Goal: Task Accomplishment & Management: Complete application form

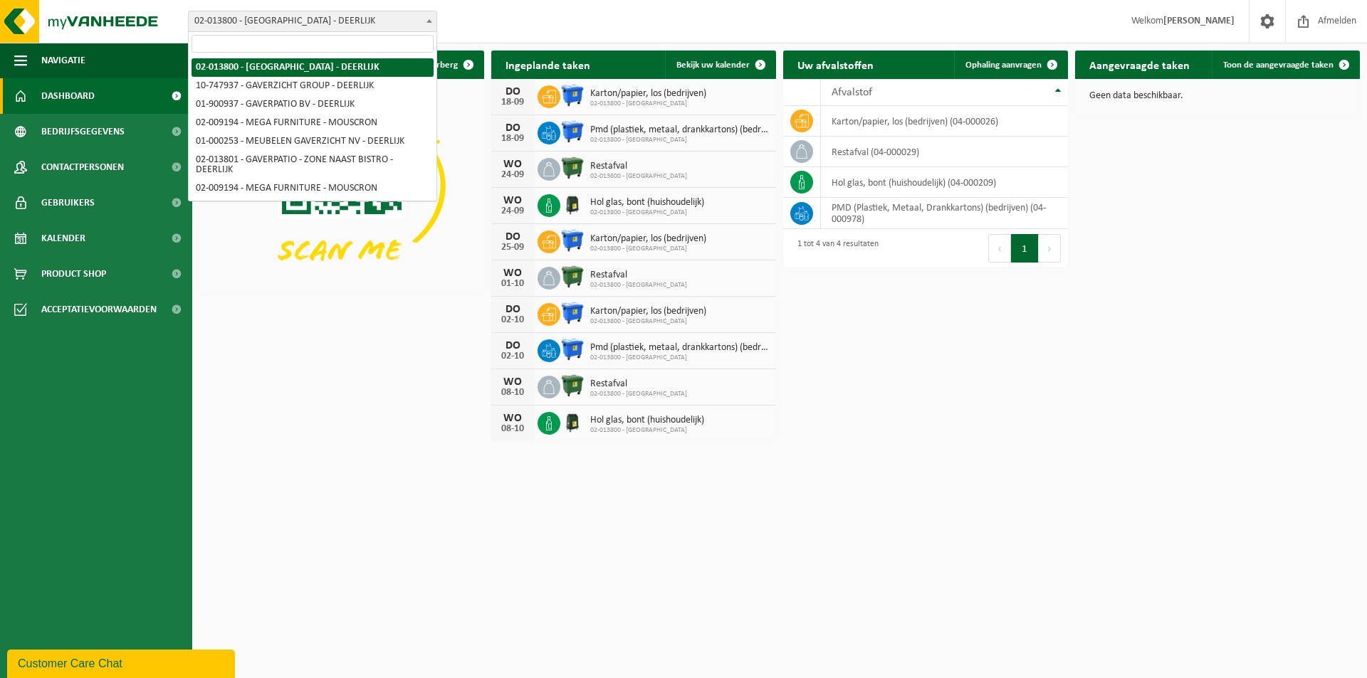
click at [431, 14] on span at bounding box center [429, 20] width 14 height 19
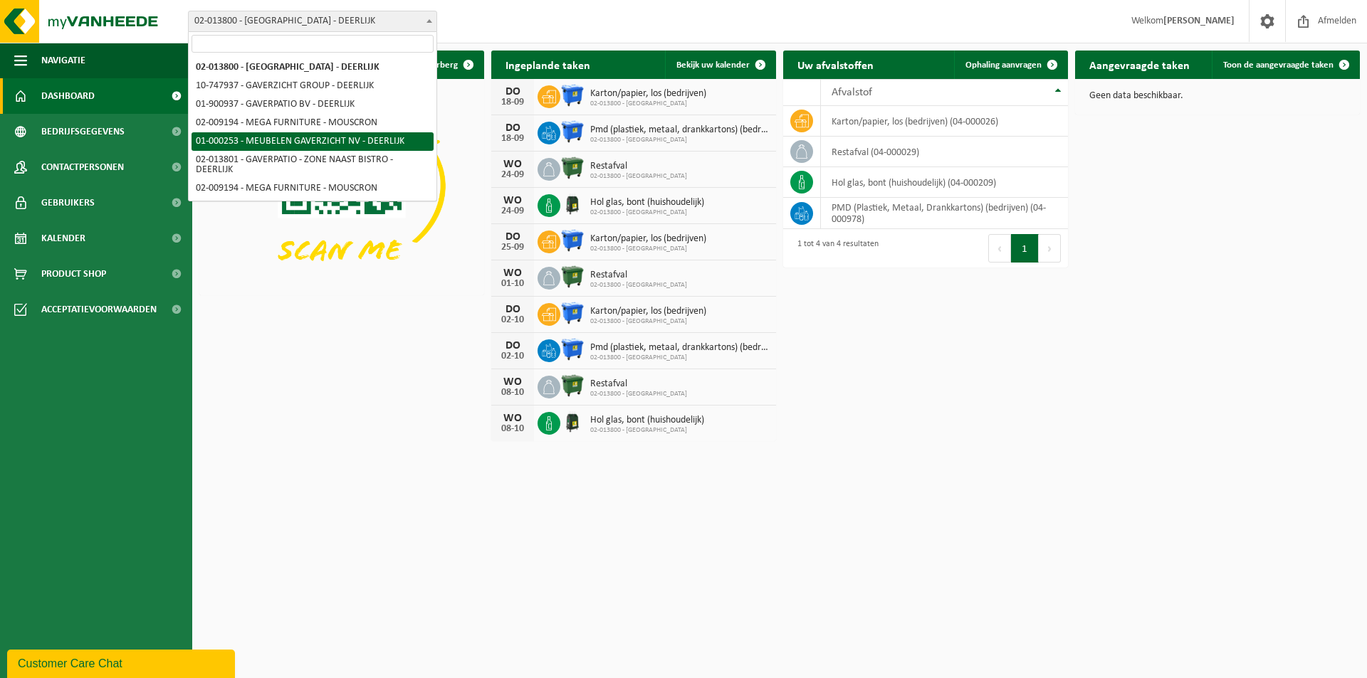
select select "29"
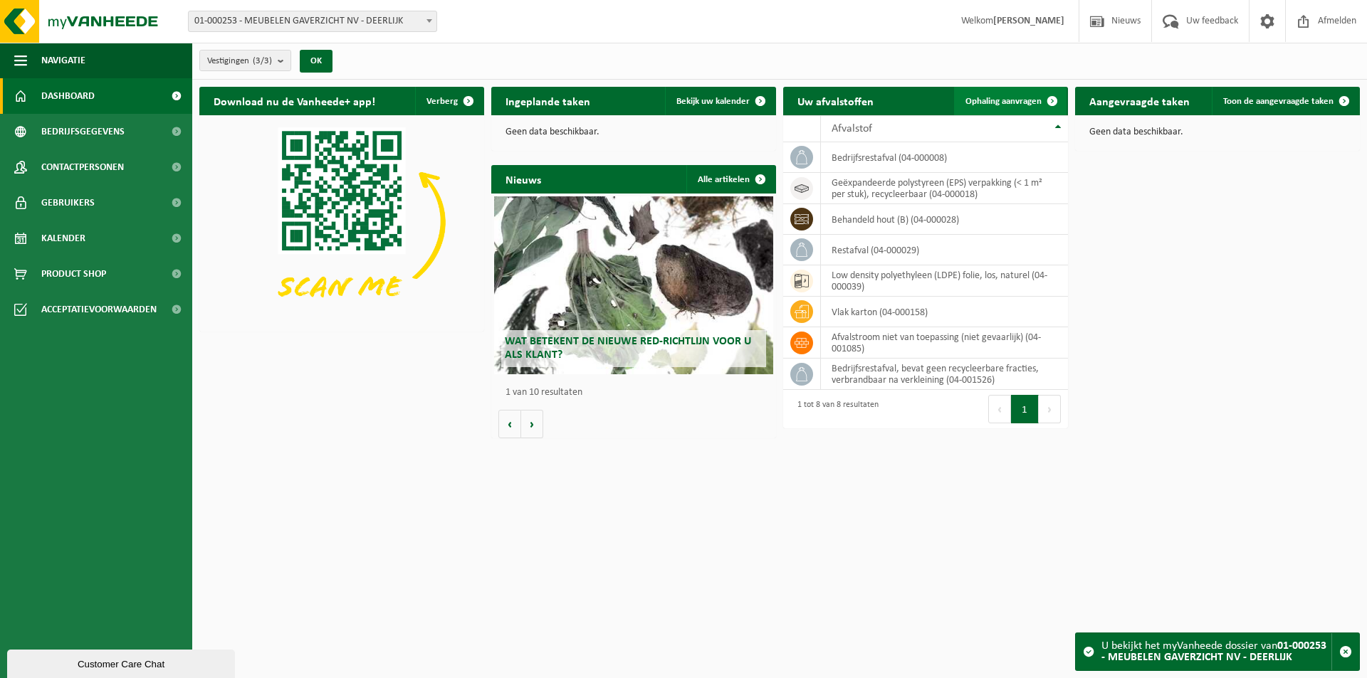
click at [1054, 98] on span at bounding box center [1052, 101] width 28 height 28
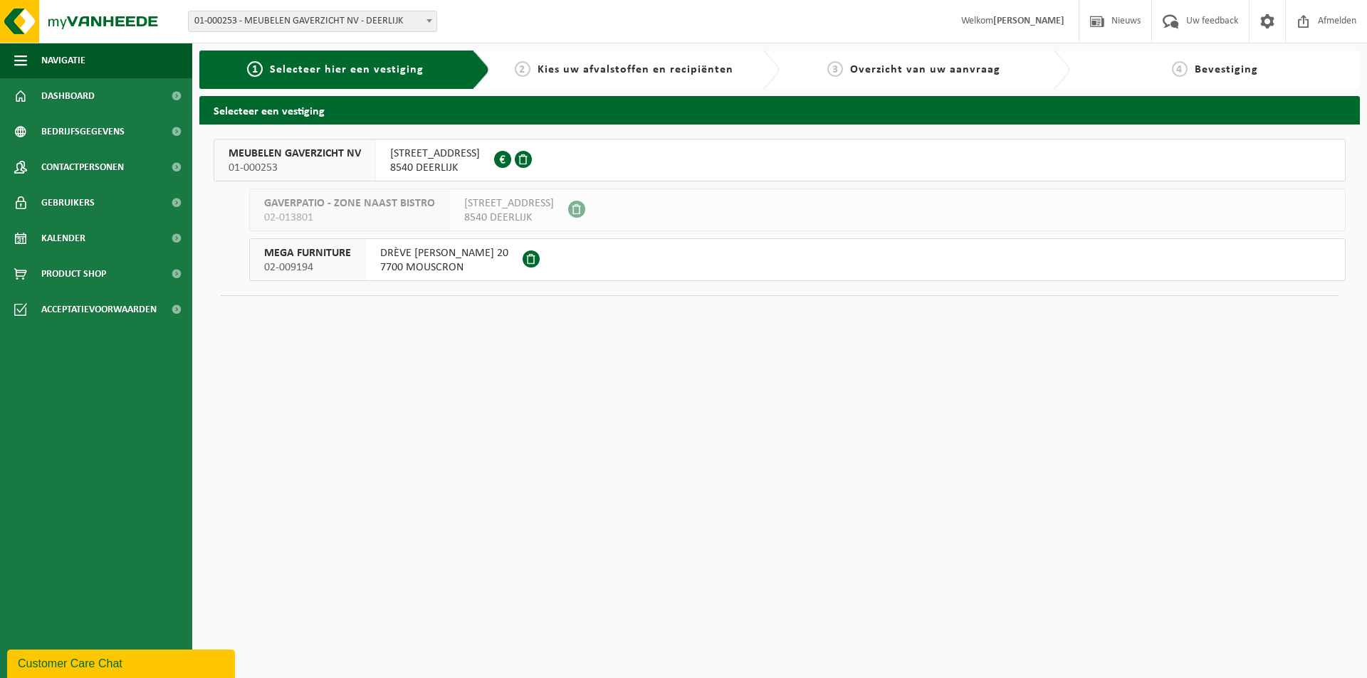
click at [323, 150] on span "MEUBELEN GAVERZICHT NV" at bounding box center [295, 154] width 132 height 14
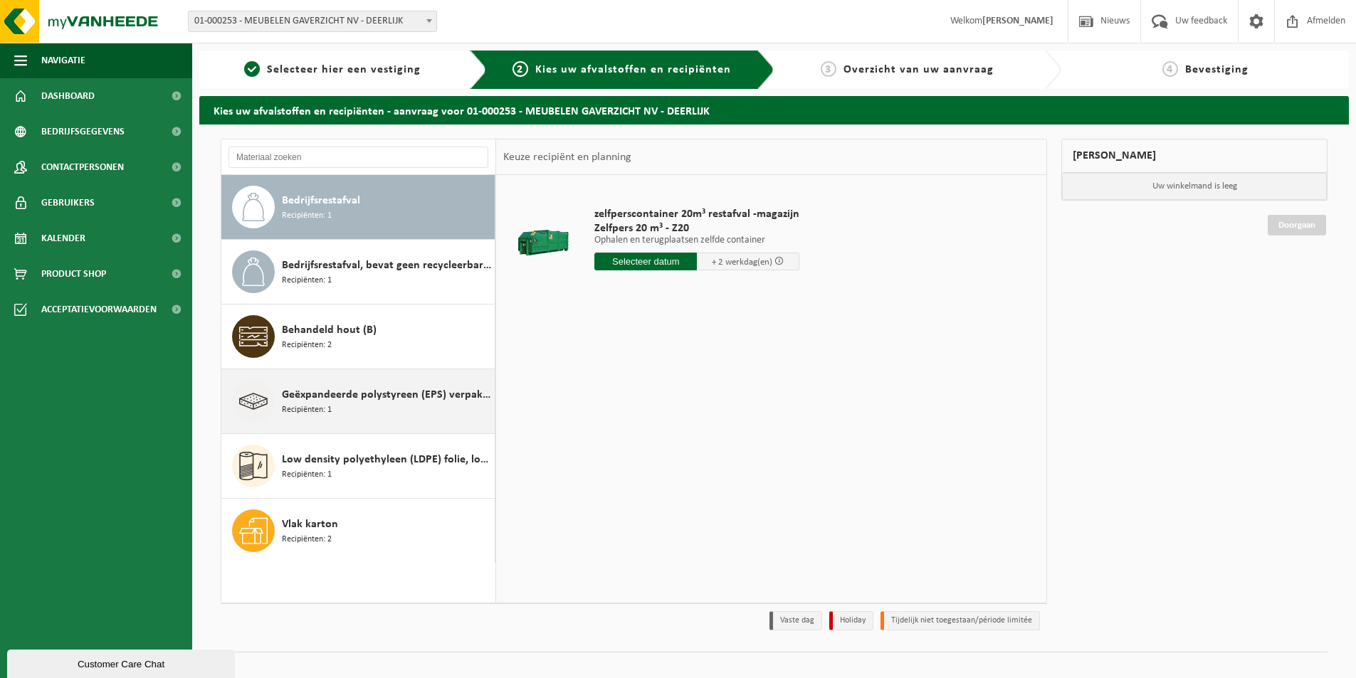
click at [361, 405] on div "Geëxpandeerde polystyreen (EPS) verpakking (< 1 m² per stuk), recycleerbaar Rec…" at bounding box center [386, 401] width 209 height 43
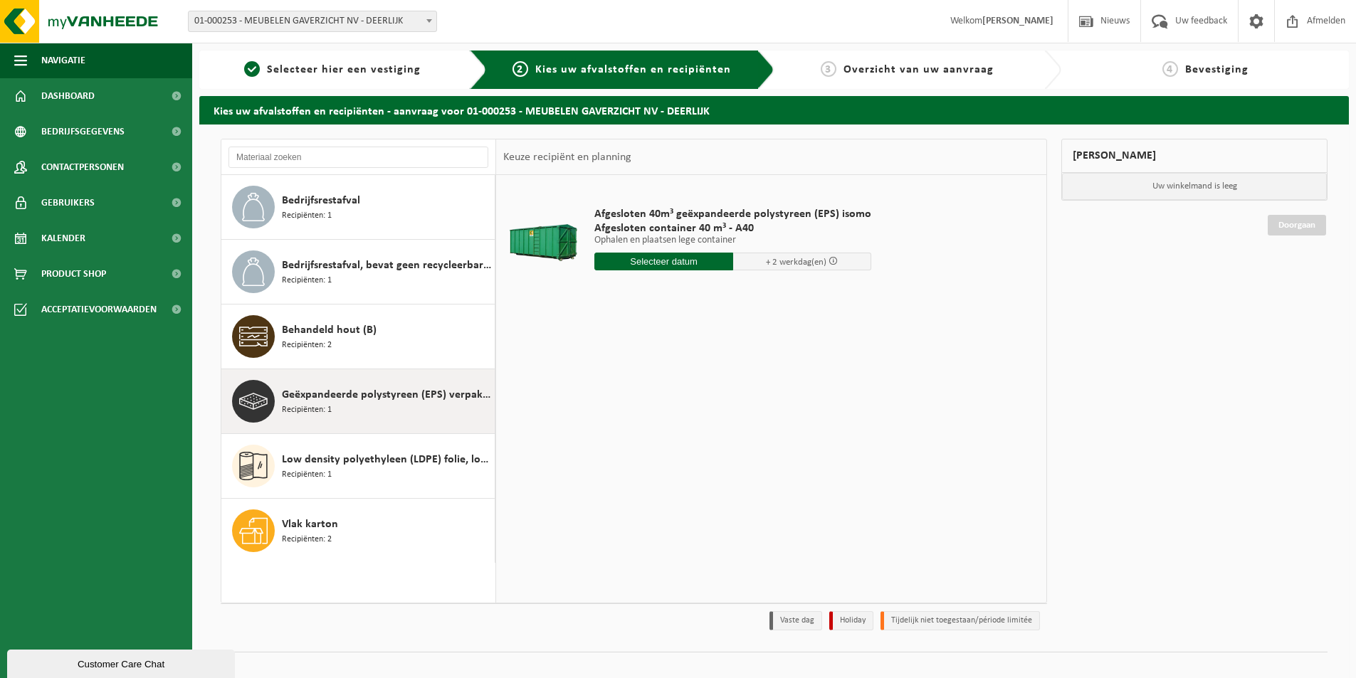
click at [674, 258] on input "text" at bounding box center [663, 262] width 139 height 18
click at [708, 381] on div "19" at bounding box center [707, 388] width 25 height 23
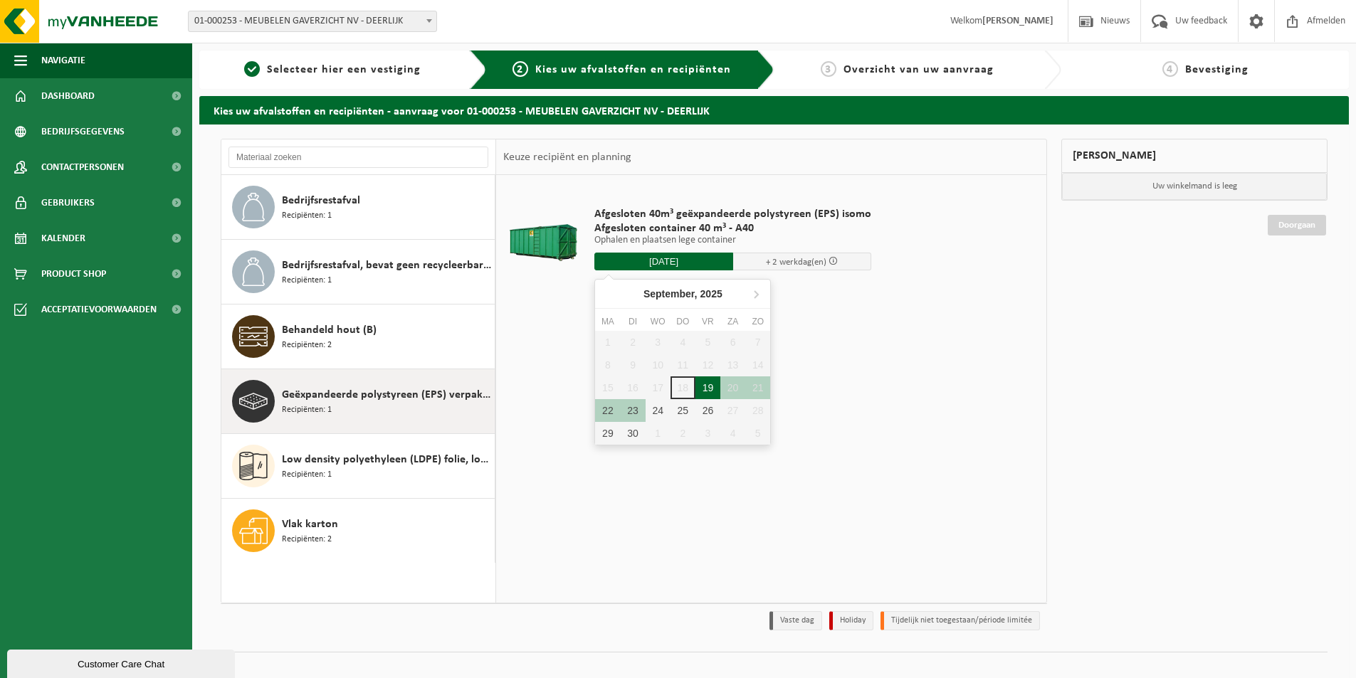
type input "Van 2025-09-19"
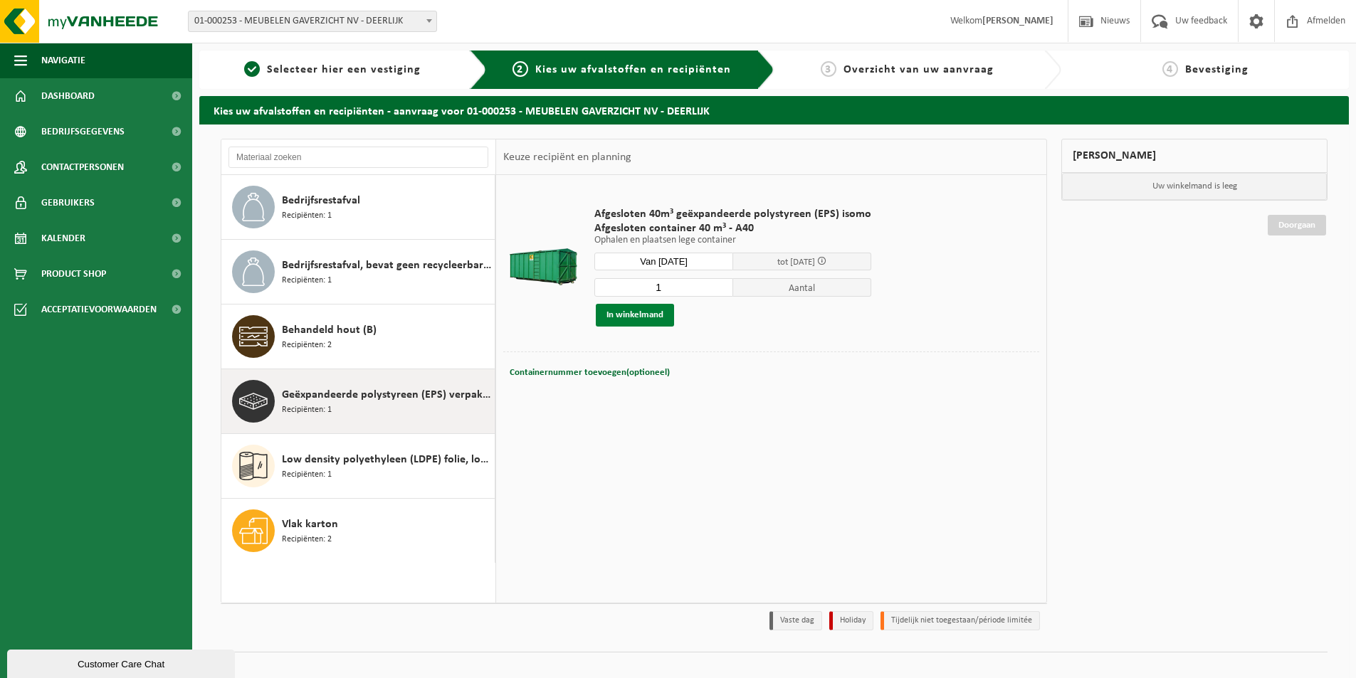
click at [646, 313] on button "In winkelmand" at bounding box center [635, 315] width 78 height 23
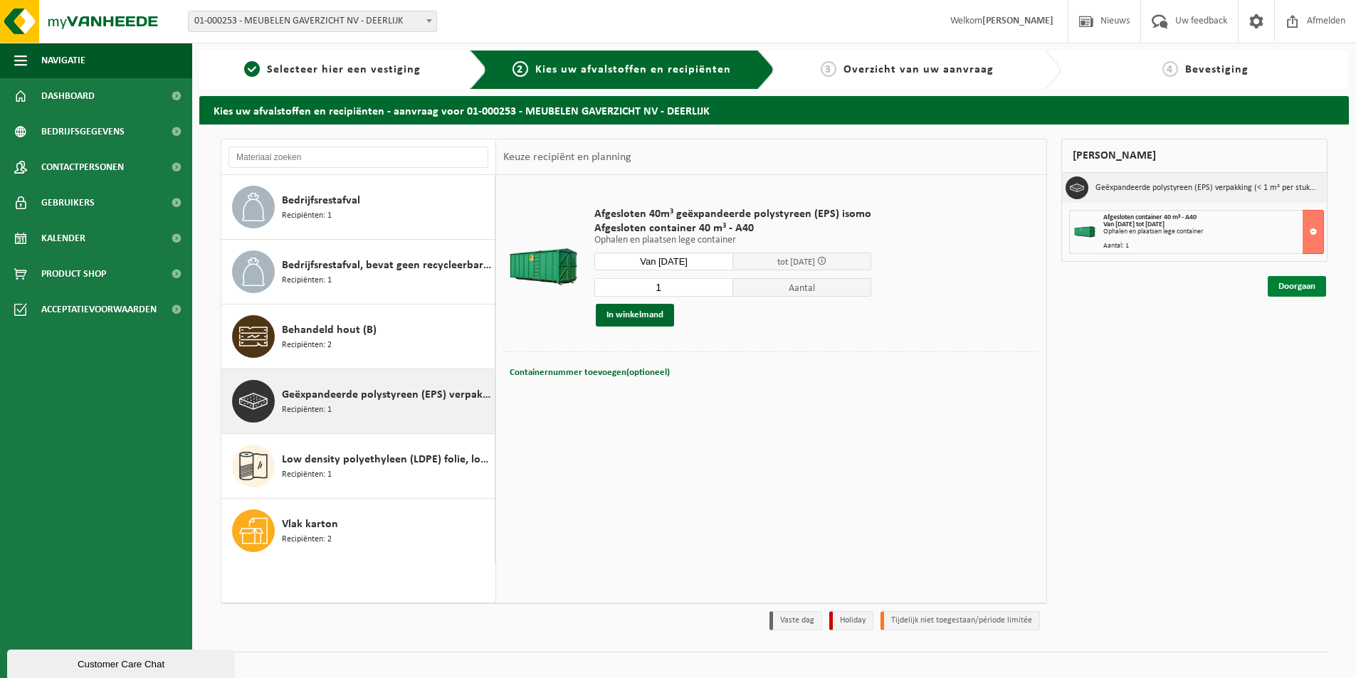
click at [1302, 281] on link "Doorgaan" at bounding box center [1297, 286] width 58 height 21
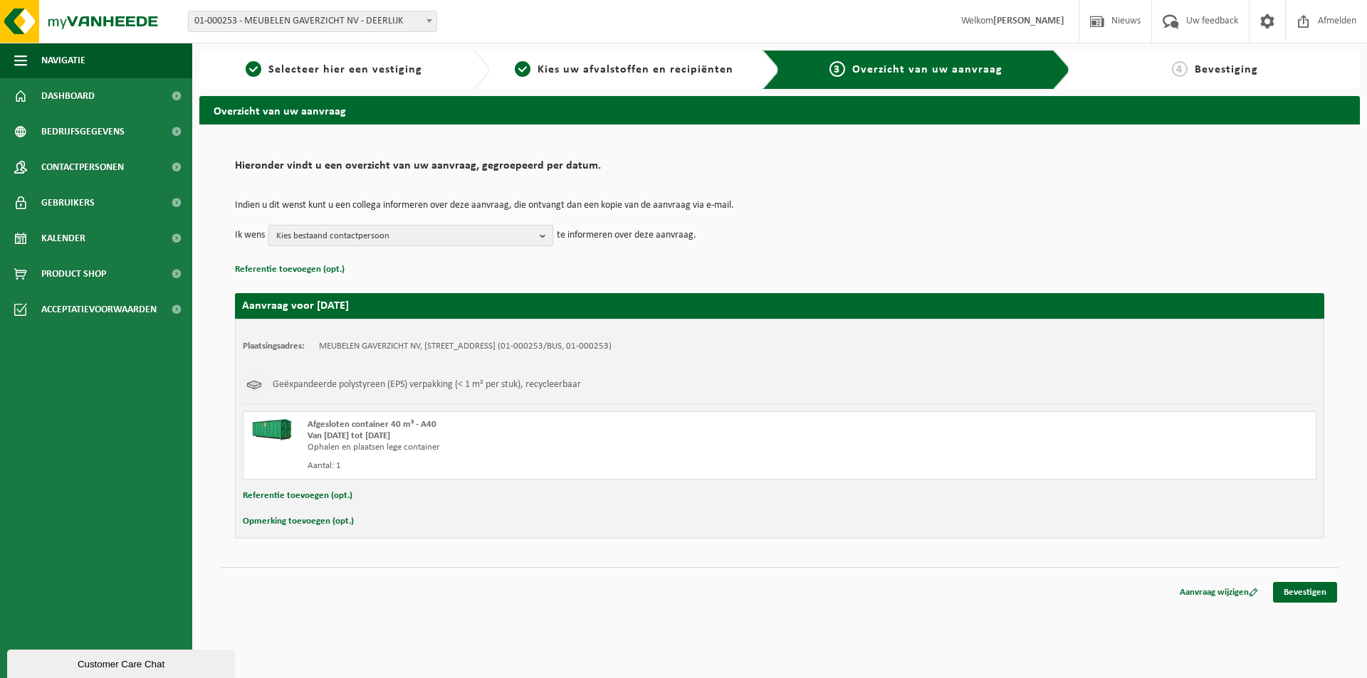
click at [550, 234] on b "button" at bounding box center [546, 236] width 13 height 20
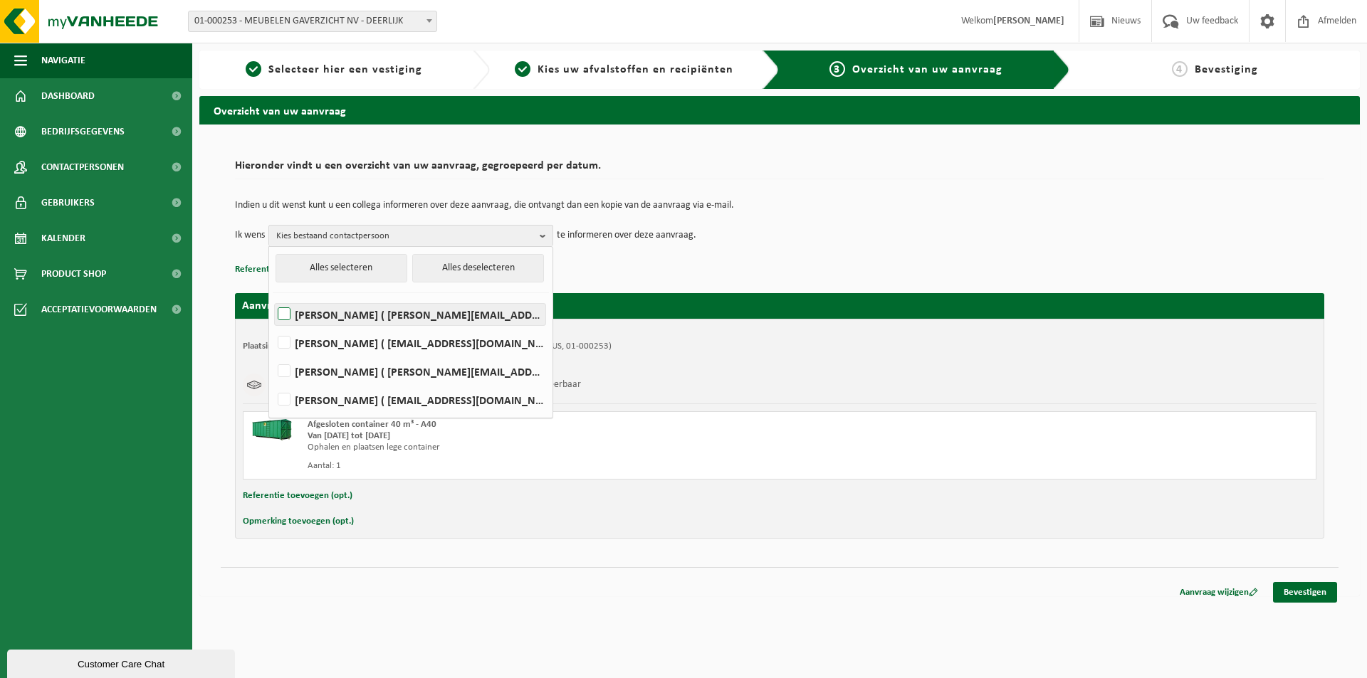
click at [290, 310] on label "NICK DEMUYNCK ( nick.demuynck@gaverzicht.be )" at bounding box center [410, 314] width 271 height 21
click at [273, 297] on input "NICK DEMUYNCK ( nick.demuynck@gaverzicht.be )" at bounding box center [272, 296] width 1 height 1
checkbox input "true"
click at [288, 370] on label "SABRINA HENNEJONCK ( sabrina.h@gaverzicht.be )" at bounding box center [410, 371] width 271 height 21
click at [273, 354] on input "SABRINA HENNEJONCK ( sabrina.h@gaverzicht.be )" at bounding box center [272, 353] width 1 height 1
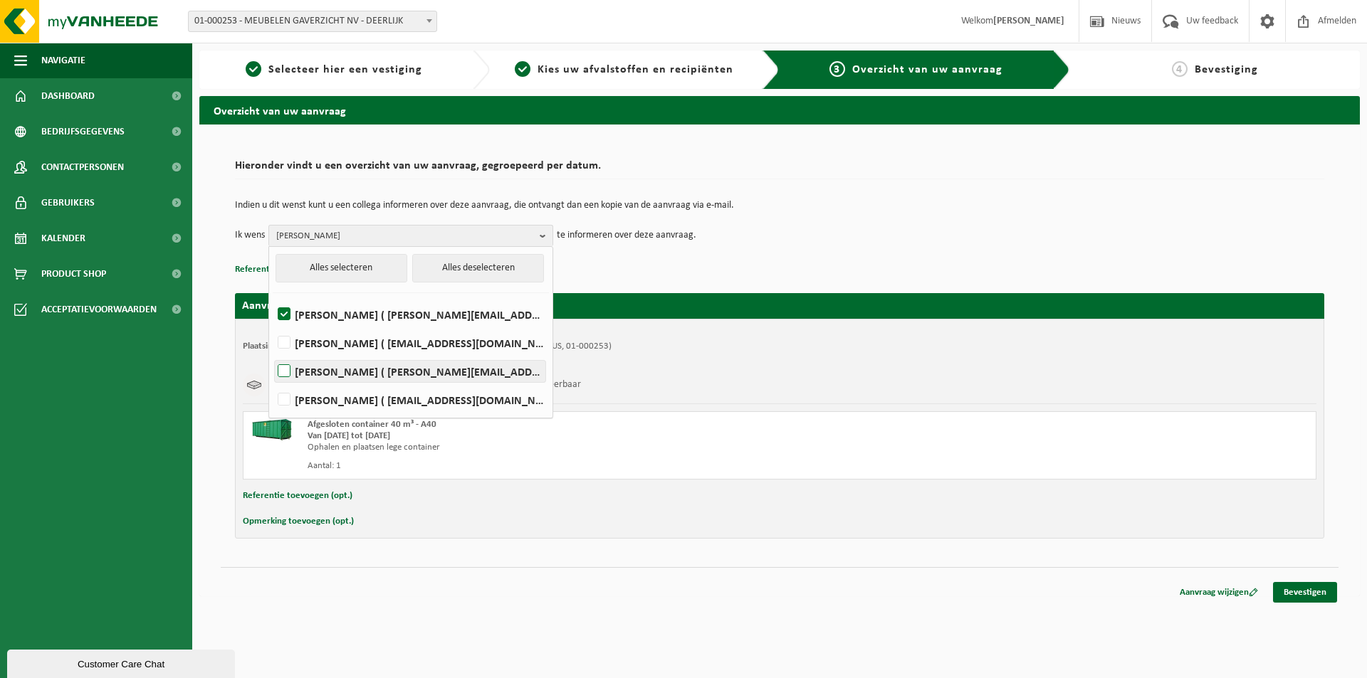
checkbox input "true"
click at [289, 346] on label "KOEN DERUYCK ( koen@gaverzicht.be )" at bounding box center [410, 342] width 271 height 21
click at [273, 325] on input "KOEN DERUYCK ( koen@gaverzicht.be )" at bounding box center [272, 325] width 1 height 1
checkbox input "true"
click at [1285, 592] on link "Bevestigen" at bounding box center [1305, 592] width 64 height 21
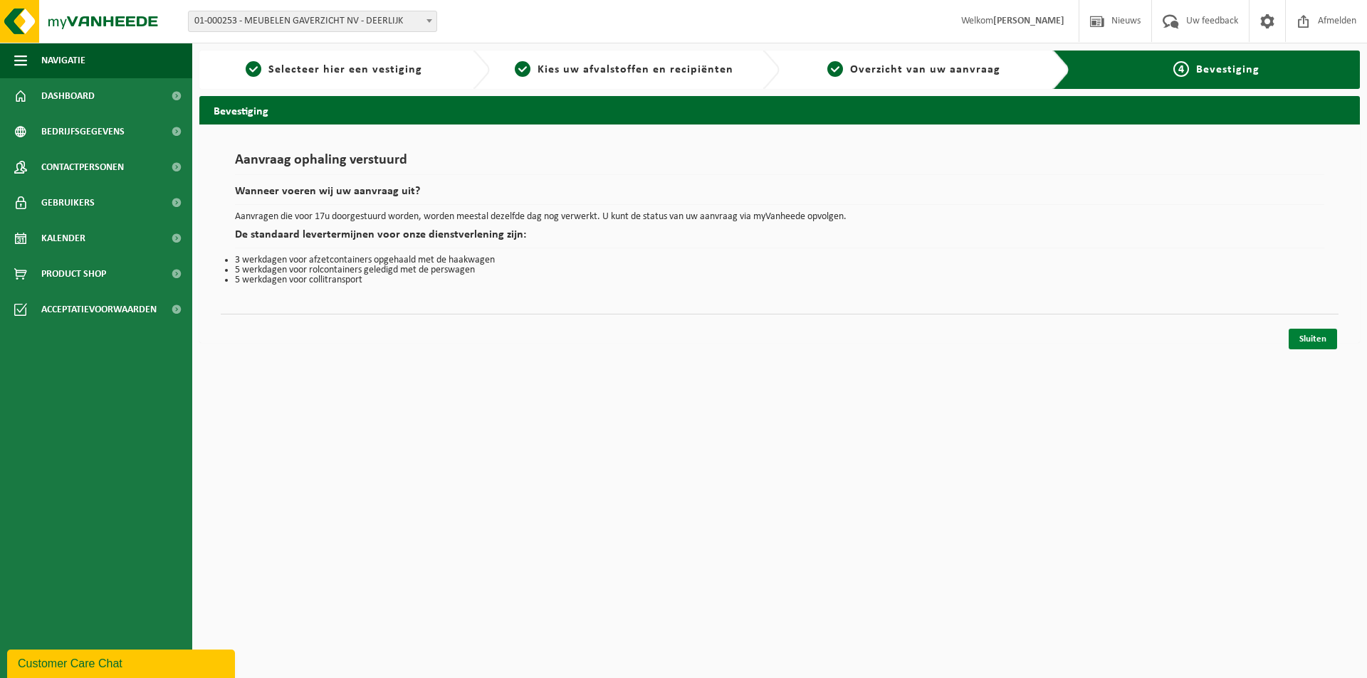
click at [1322, 340] on link "Sluiten" at bounding box center [1312, 339] width 48 height 21
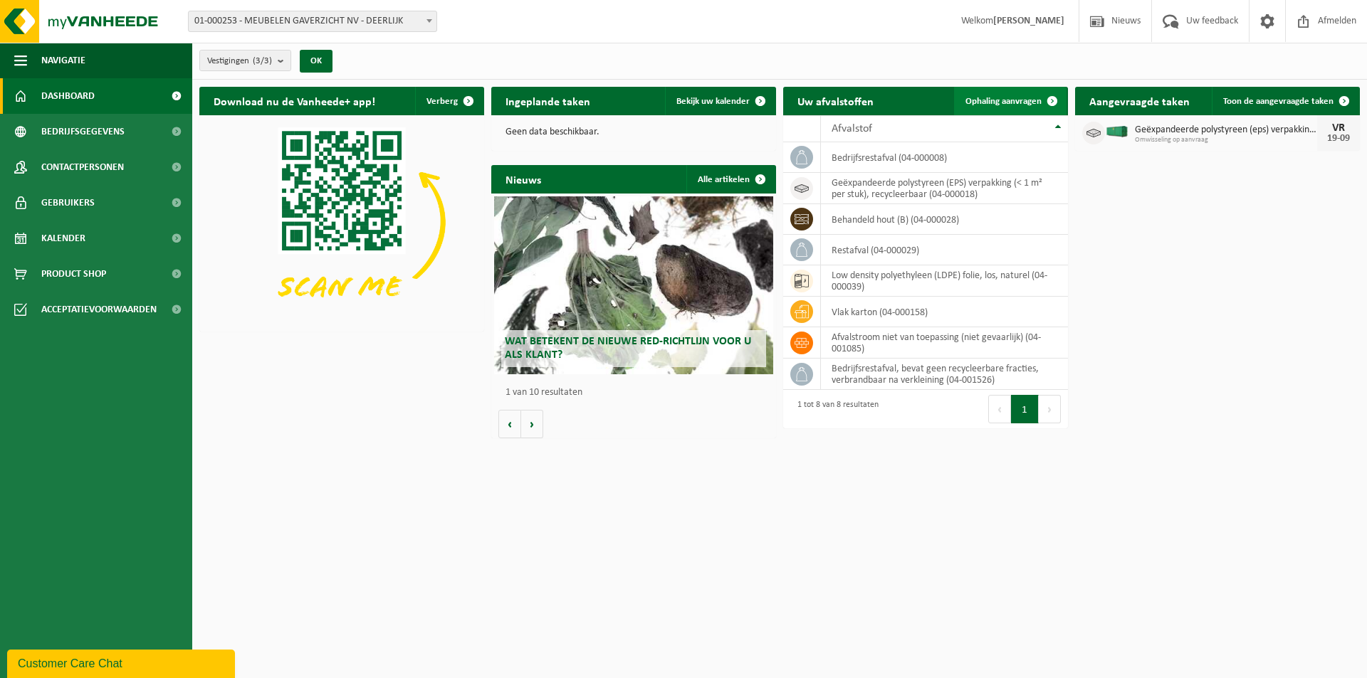
click at [1030, 98] on span "Ophaling aanvragen" at bounding box center [1003, 101] width 76 height 9
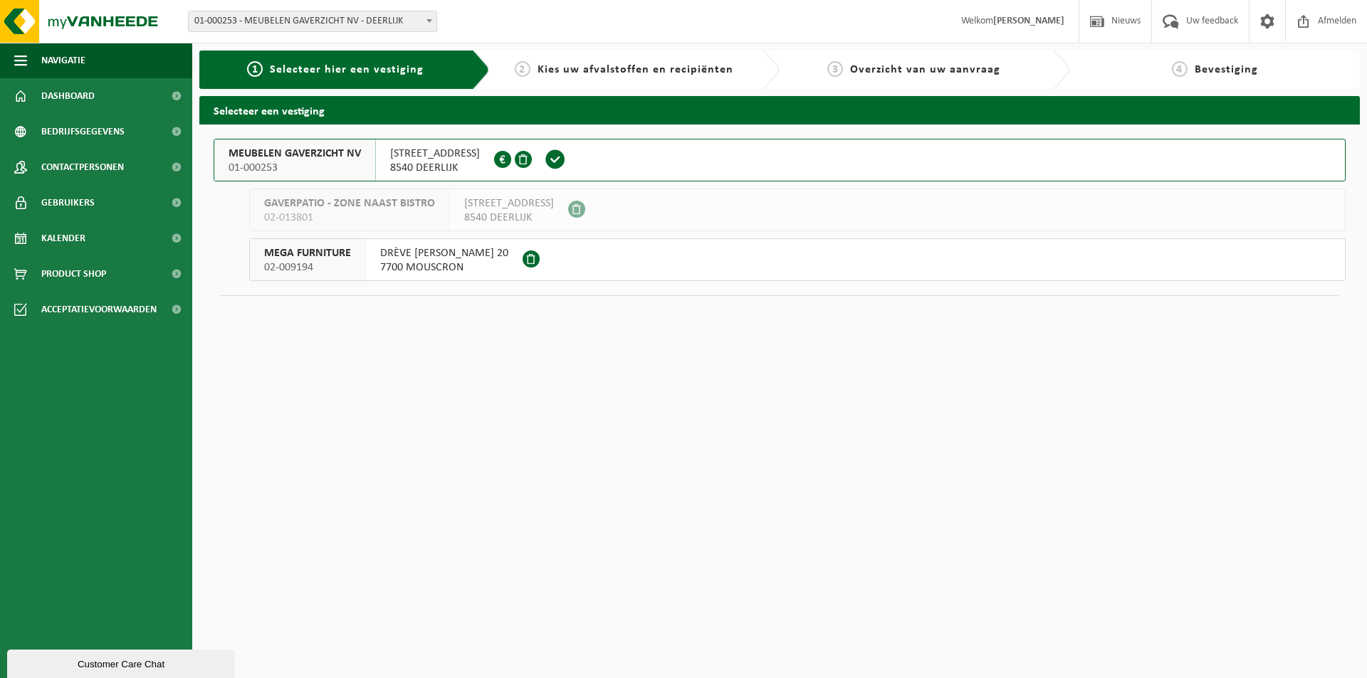
click at [274, 146] on div "MEUBELEN GAVERZICHT NV 01-000253" at bounding box center [295, 160] width 162 height 41
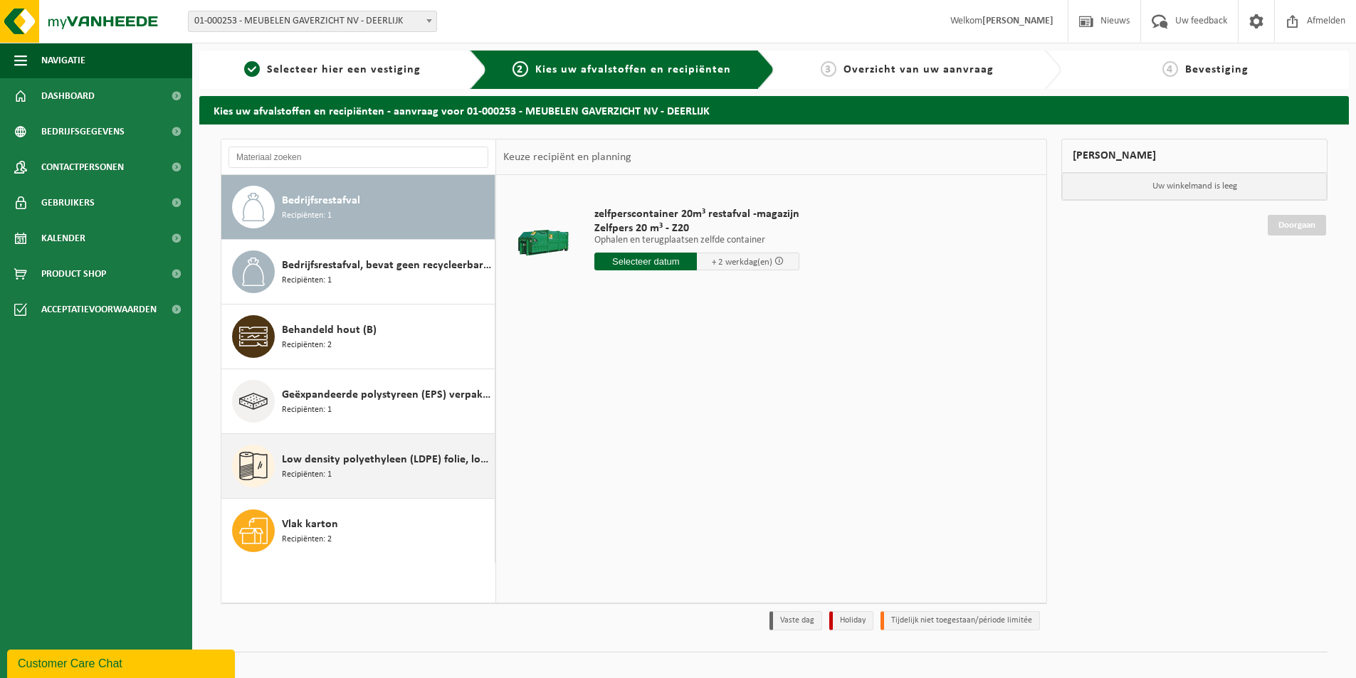
click at [332, 449] on div "Low density polyethyleen (LDPE) folie, los, naturel Recipiënten: 1" at bounding box center [386, 466] width 209 height 43
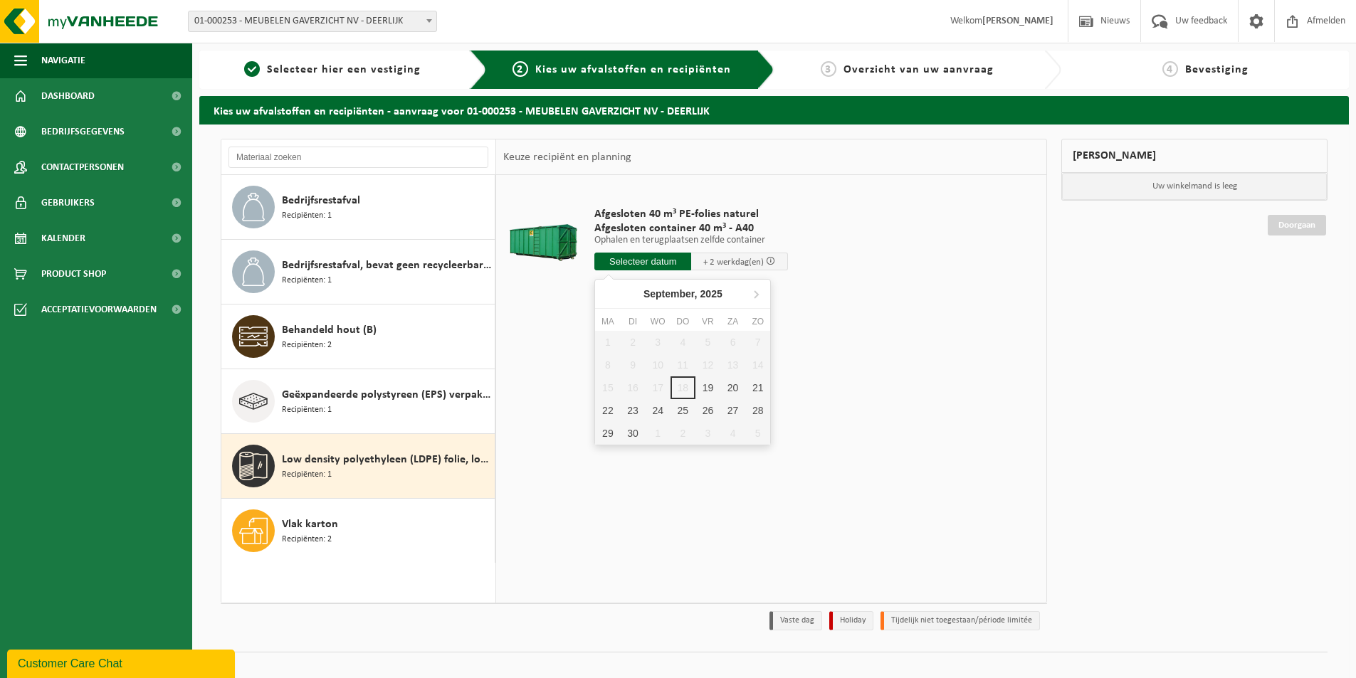
click at [651, 256] on input "text" at bounding box center [642, 262] width 97 height 18
click at [706, 390] on div "19" at bounding box center [707, 388] width 25 height 23
type input "Van [DATE]"
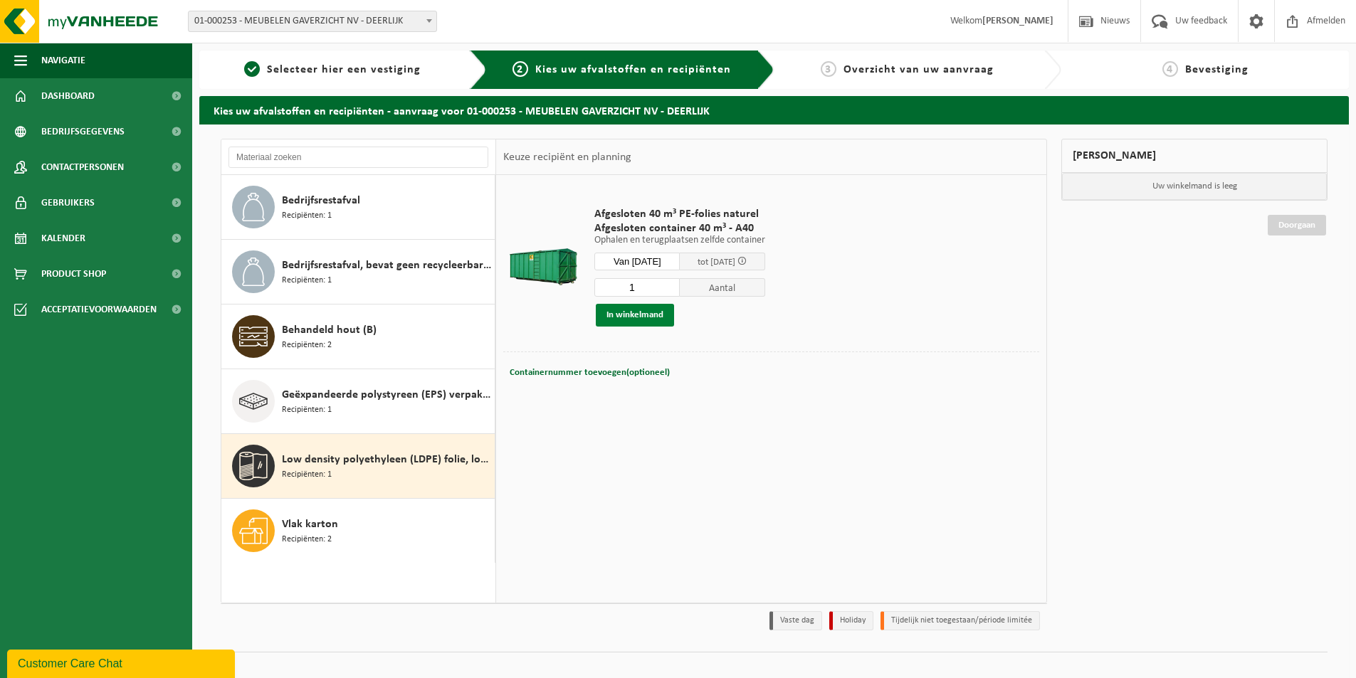
click at [653, 315] on button "In winkelmand" at bounding box center [635, 315] width 78 height 23
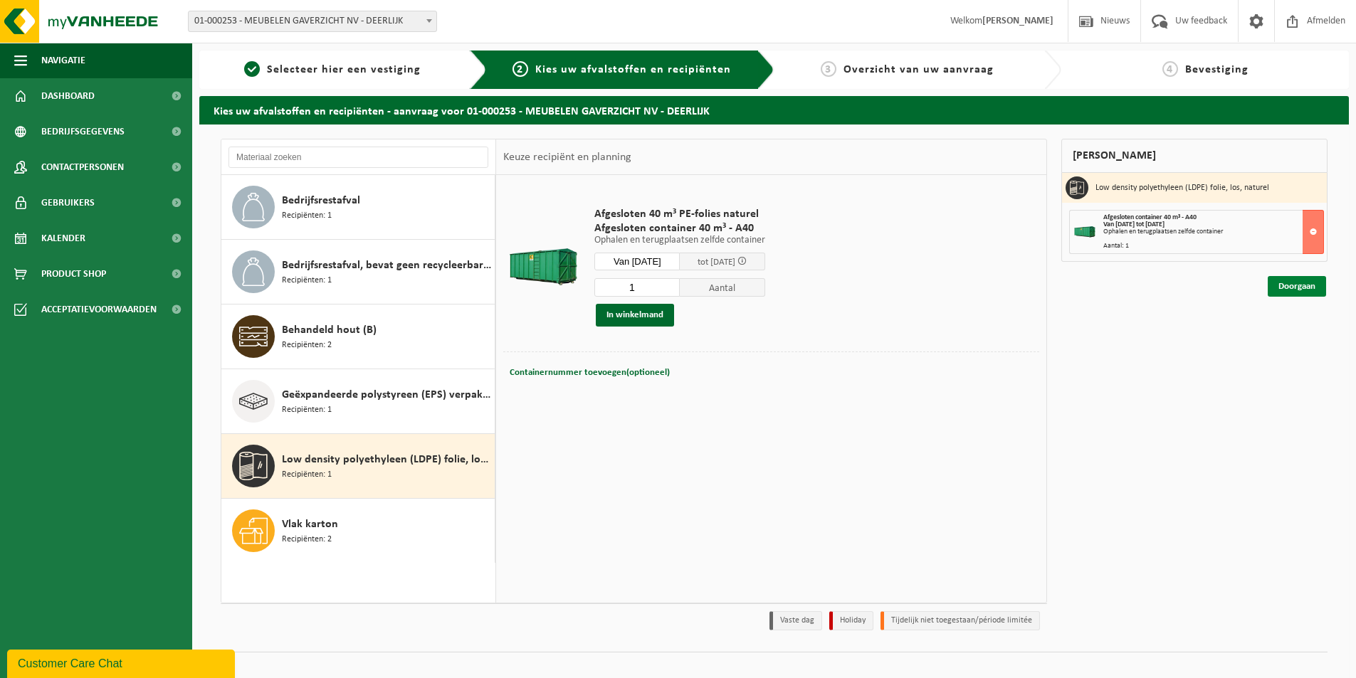
click at [1298, 286] on link "Doorgaan" at bounding box center [1297, 286] width 58 height 21
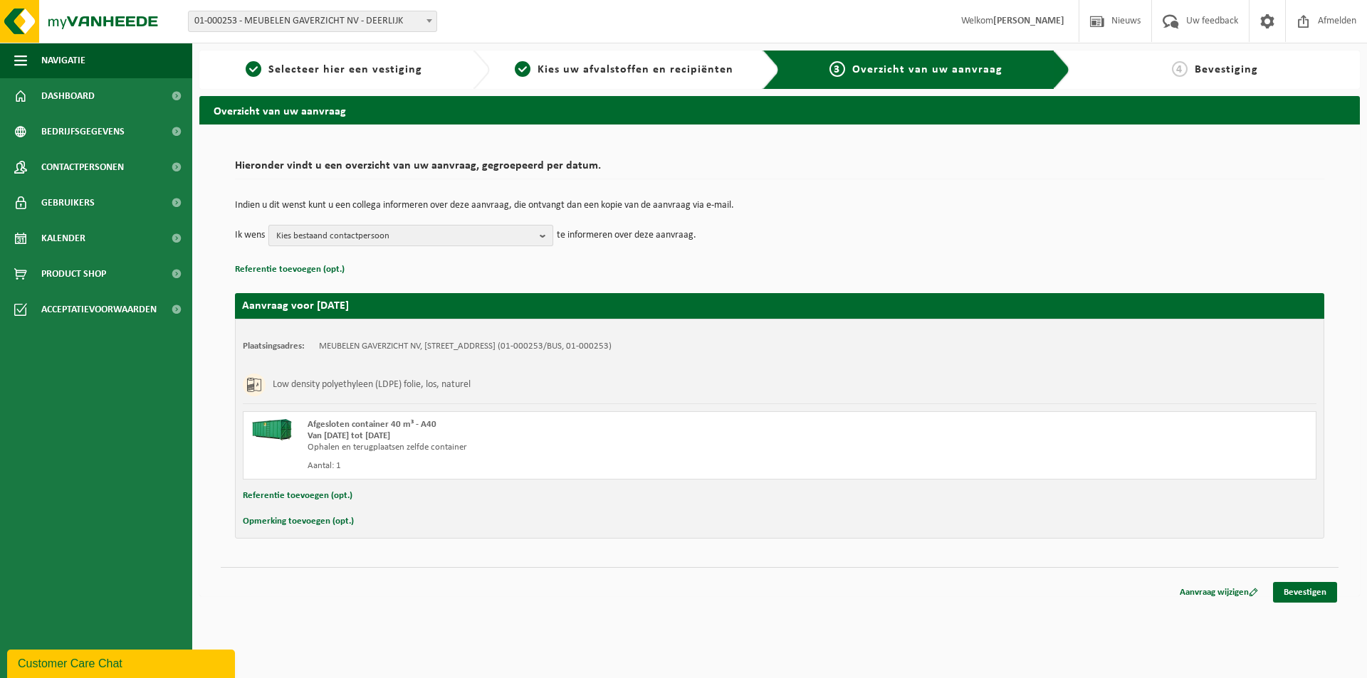
click at [544, 232] on b "button" at bounding box center [546, 236] width 13 height 20
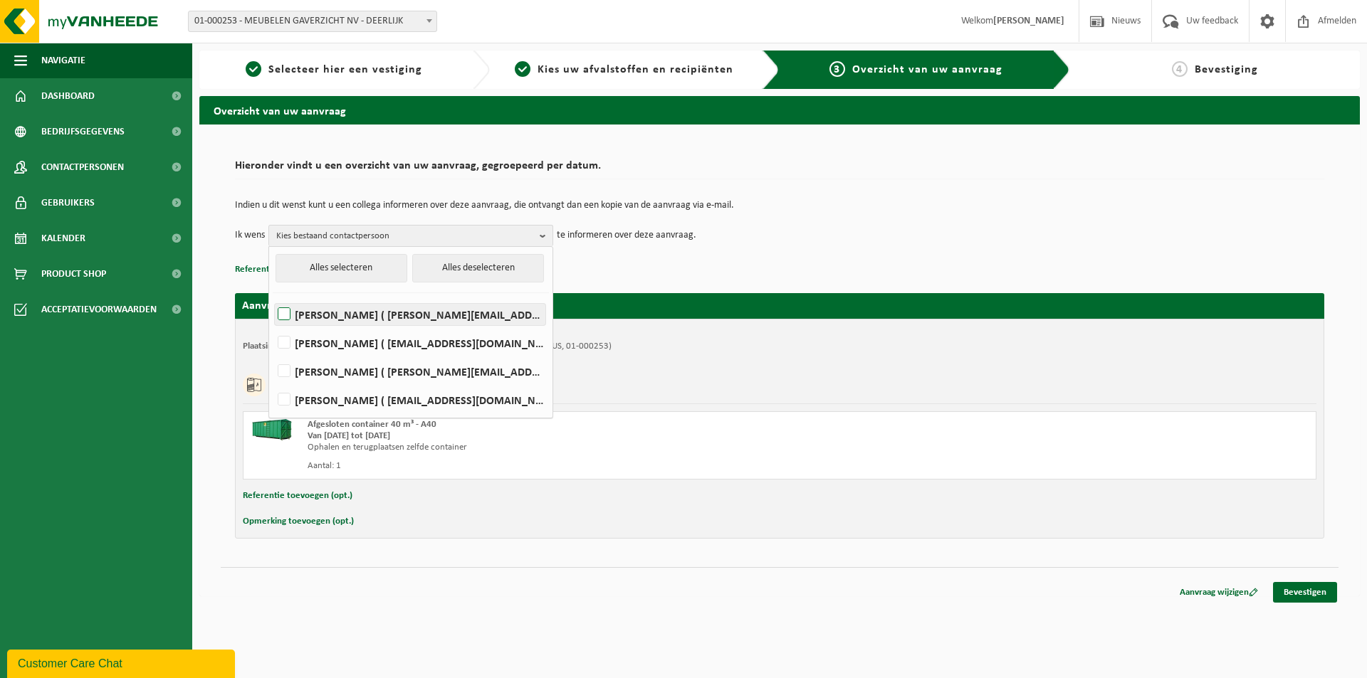
click at [317, 313] on label "NICK DEMUYNCK ( nick.demuynck@gaverzicht.be )" at bounding box center [410, 314] width 271 height 21
click at [273, 297] on input "NICK DEMUYNCK ( nick.demuynck@gaverzicht.be )" at bounding box center [272, 296] width 1 height 1
checkbox input "true"
click at [313, 341] on label "KOEN DERUYCK ( koen@gaverzicht.be )" at bounding box center [410, 342] width 271 height 21
click at [273, 325] on input "KOEN DERUYCK ( koen@gaverzicht.be )" at bounding box center [272, 325] width 1 height 1
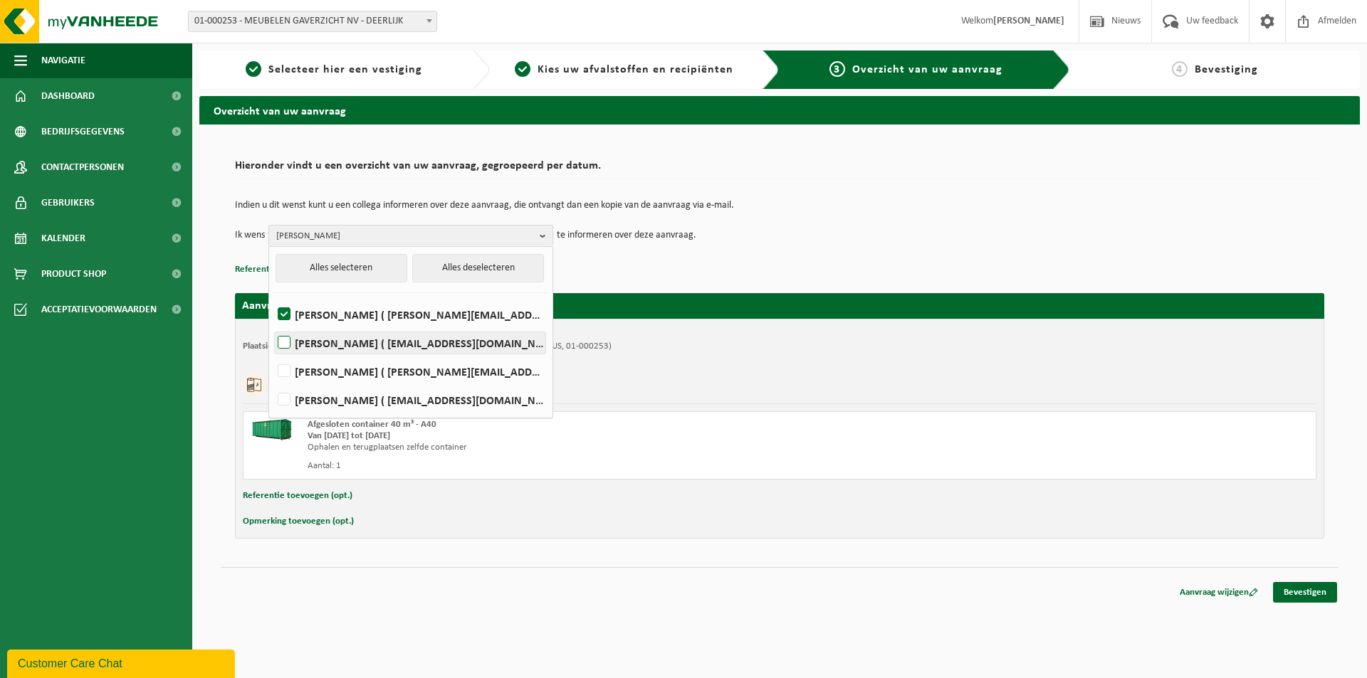
checkbox input "true"
click at [320, 372] on label "SABRINA HENNEJONCK ( sabrina.h@gaverzicht.be )" at bounding box center [410, 371] width 271 height 21
click at [273, 354] on input "SABRINA HENNEJONCK ( sabrina.h@gaverzicht.be )" at bounding box center [272, 353] width 1 height 1
checkbox input "true"
click at [1293, 588] on link "Bevestigen" at bounding box center [1305, 592] width 64 height 21
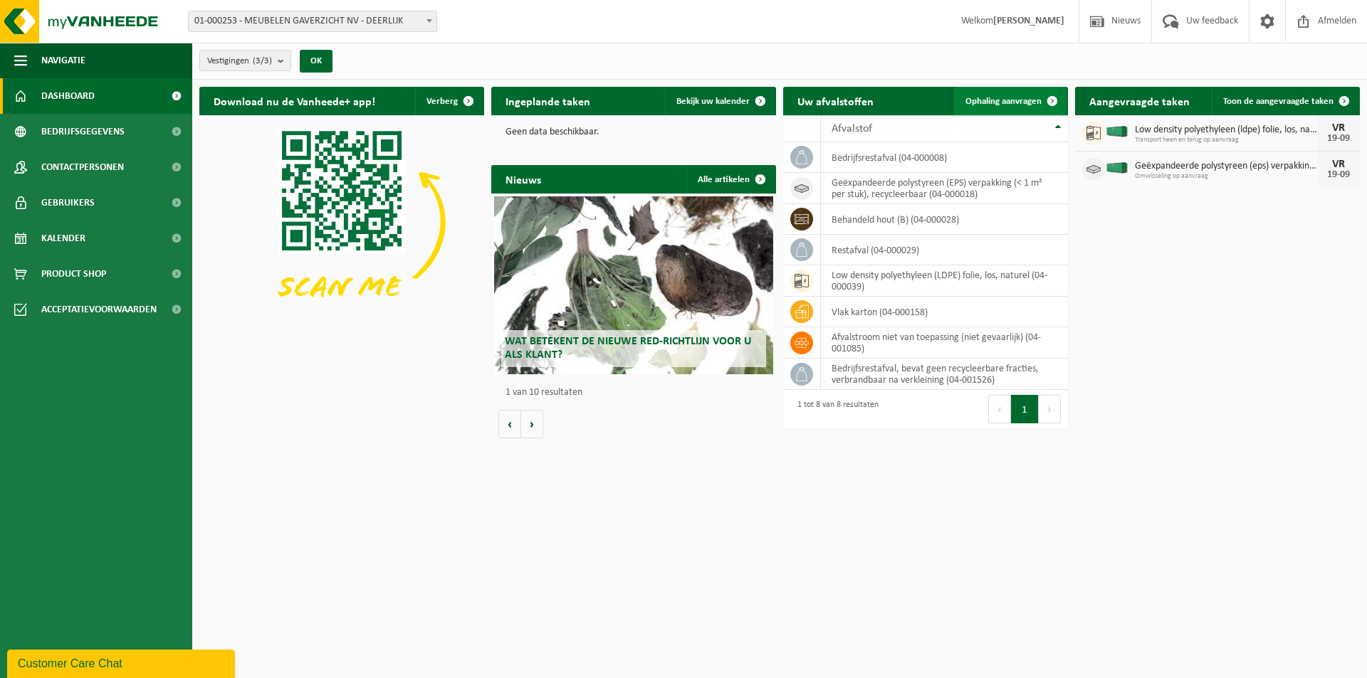
click at [1034, 95] on link "Ophaling aanvragen" at bounding box center [1010, 101] width 112 height 28
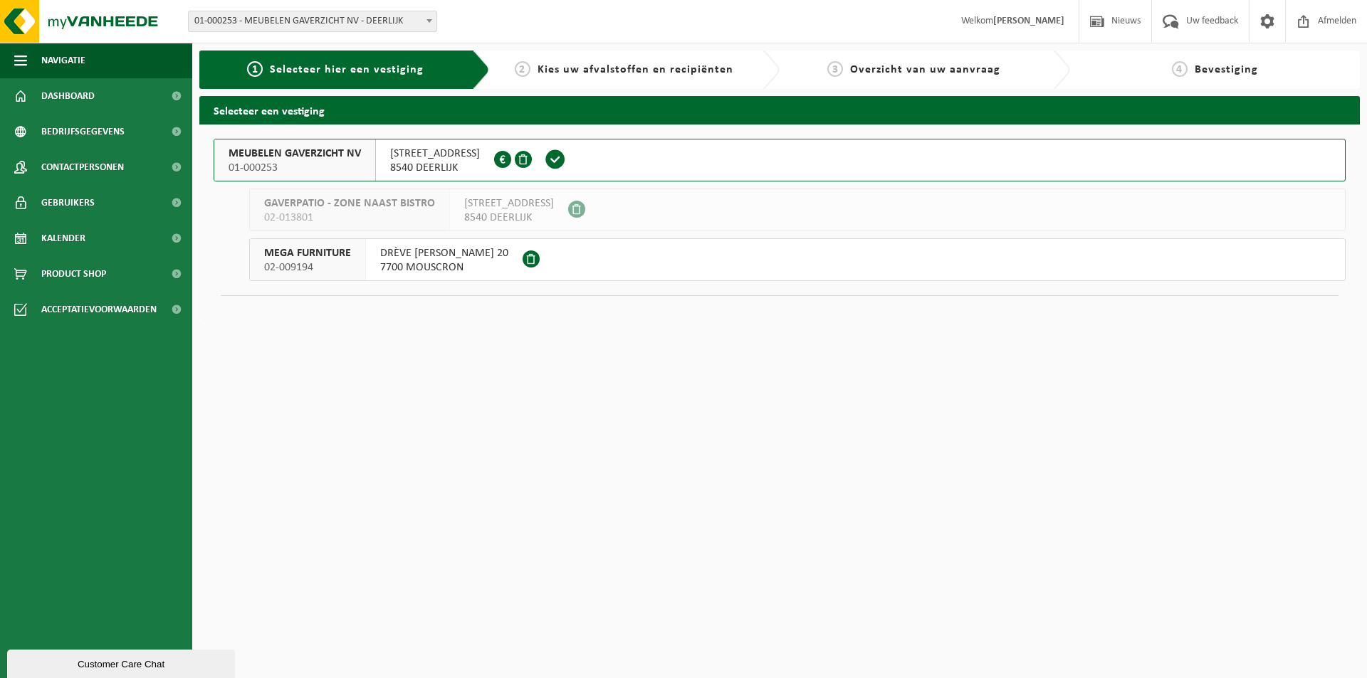
click at [303, 150] on span "MEUBELEN GAVERZICHT NV" at bounding box center [295, 154] width 132 height 14
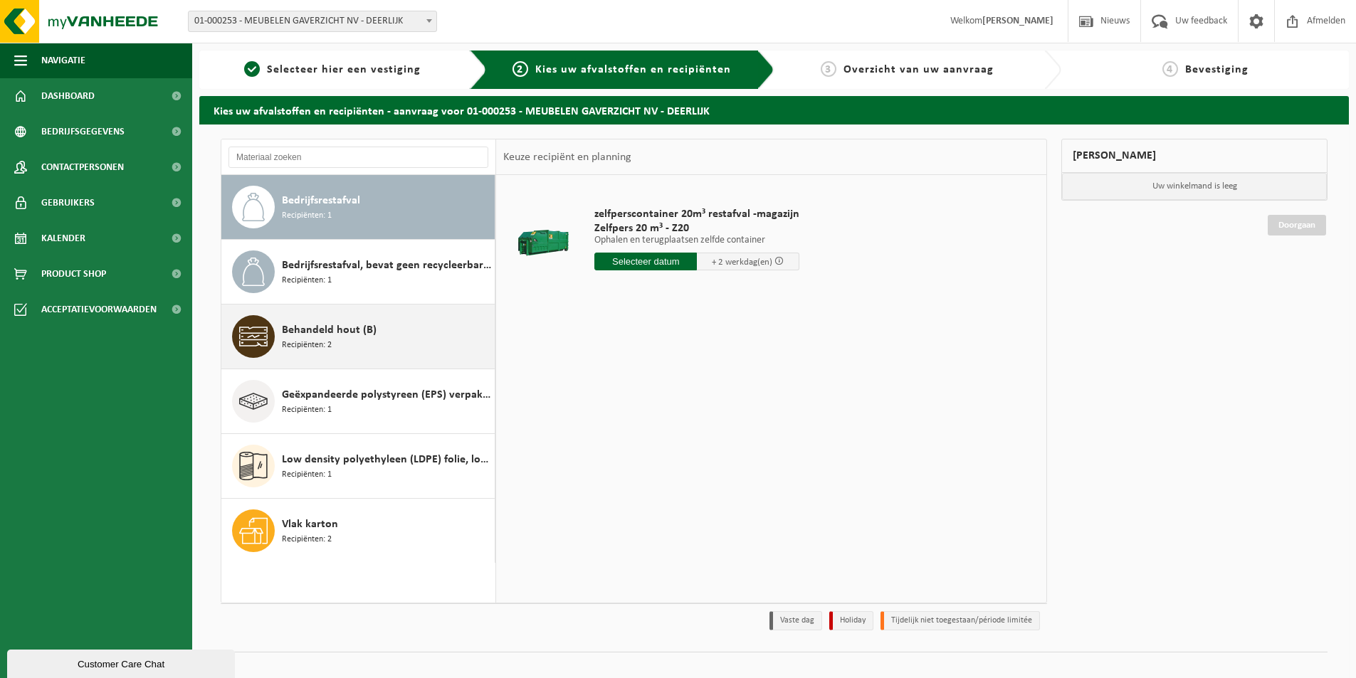
click at [343, 331] on span "Behandeld hout (B)" at bounding box center [329, 330] width 95 height 17
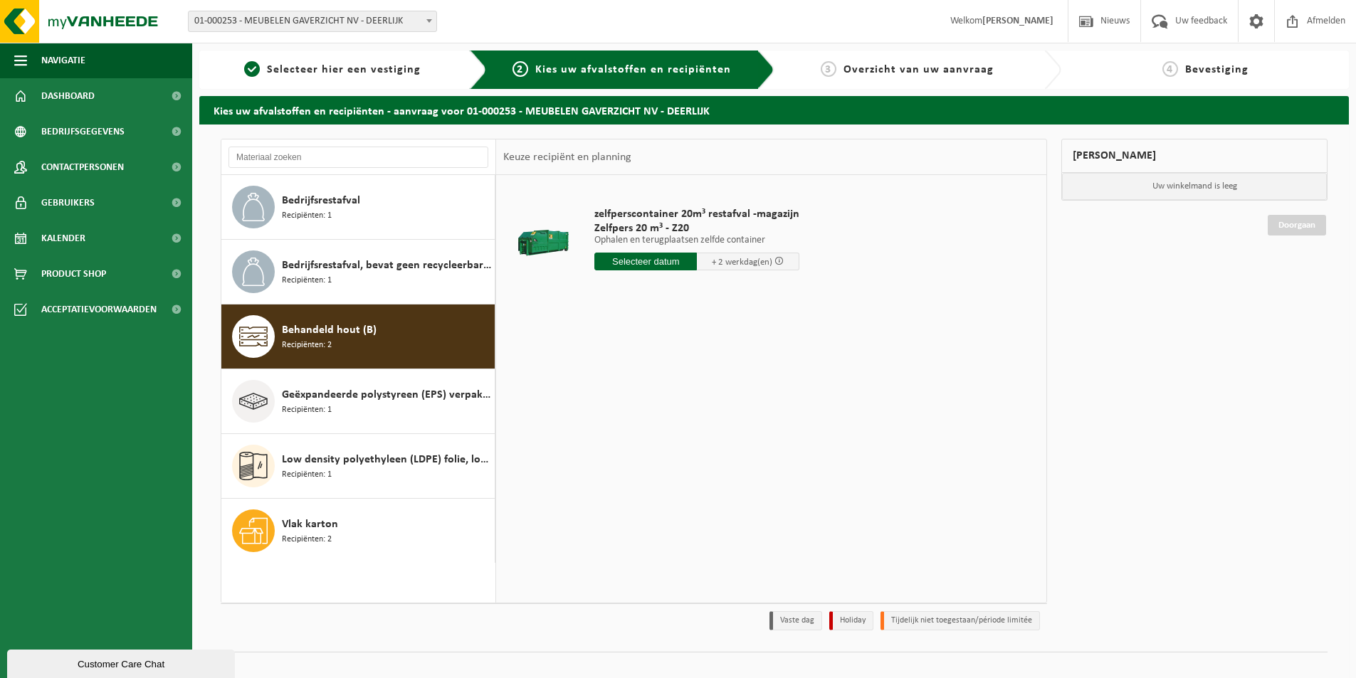
click at [636, 263] on input "text" at bounding box center [645, 262] width 103 height 18
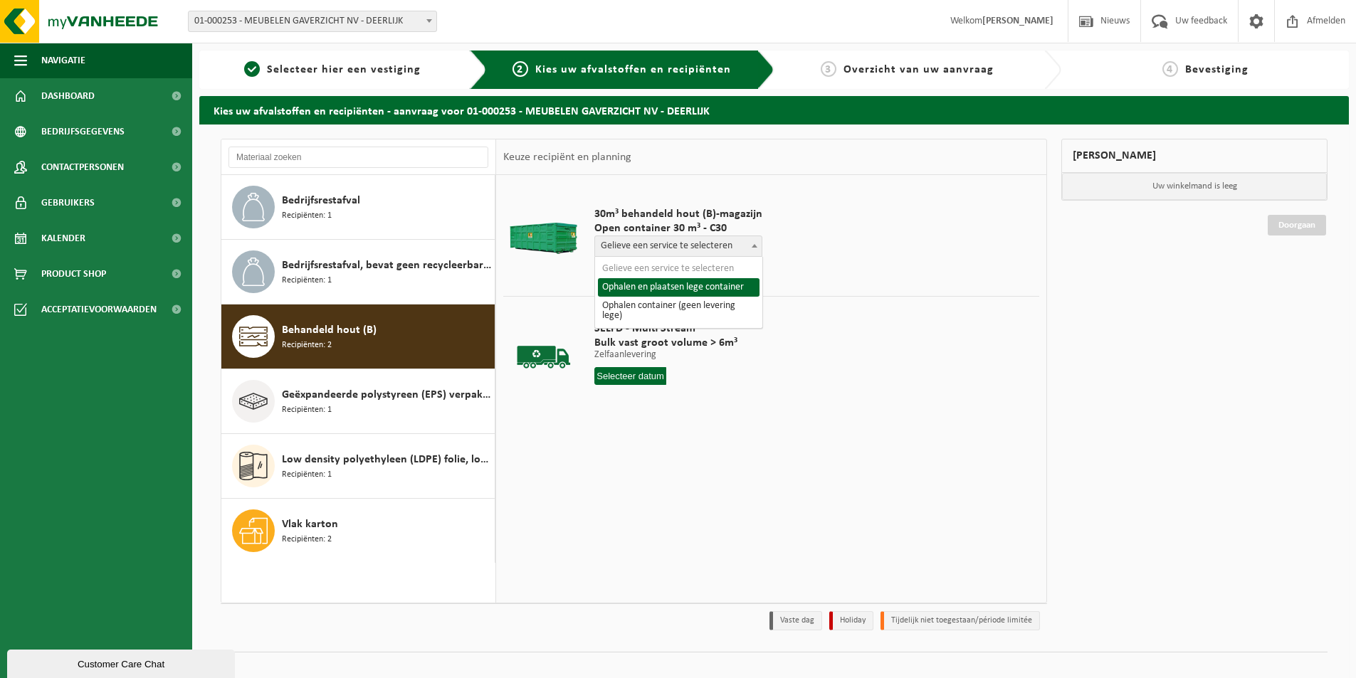
click at [747, 246] on span "Gelieve een service te selecteren" at bounding box center [678, 246] width 167 height 20
select select "P2PL-VEL-037720_HK-XC-30-GN-00_04-000028_46"
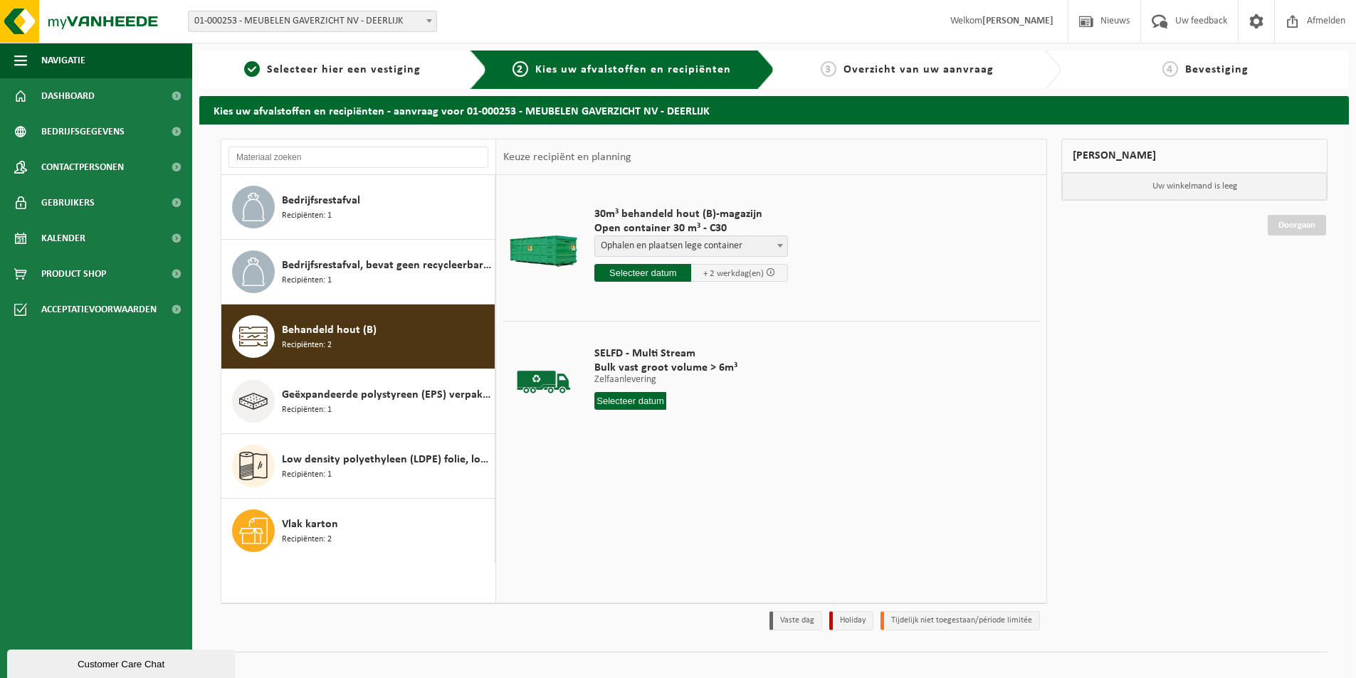
click at [646, 276] on input "text" at bounding box center [642, 273] width 97 height 18
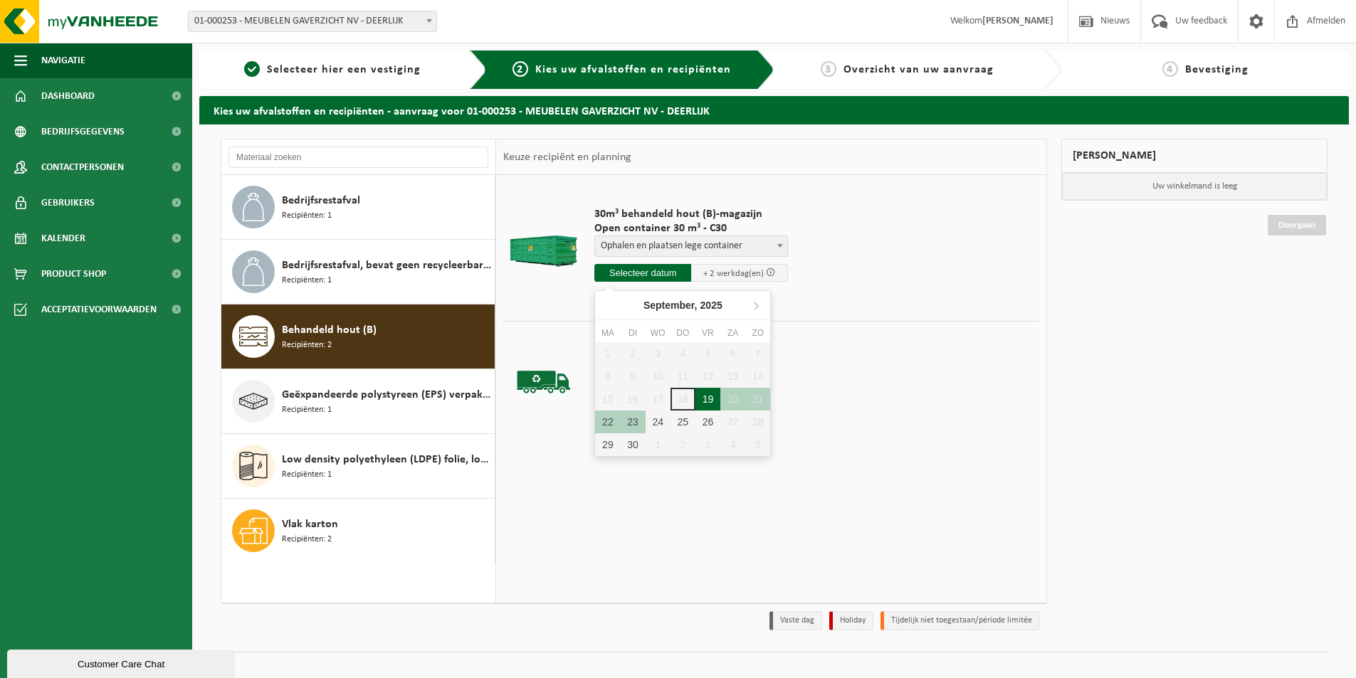
click at [709, 405] on div "19" at bounding box center [707, 399] width 25 height 23
type input "Van 2025-09-19"
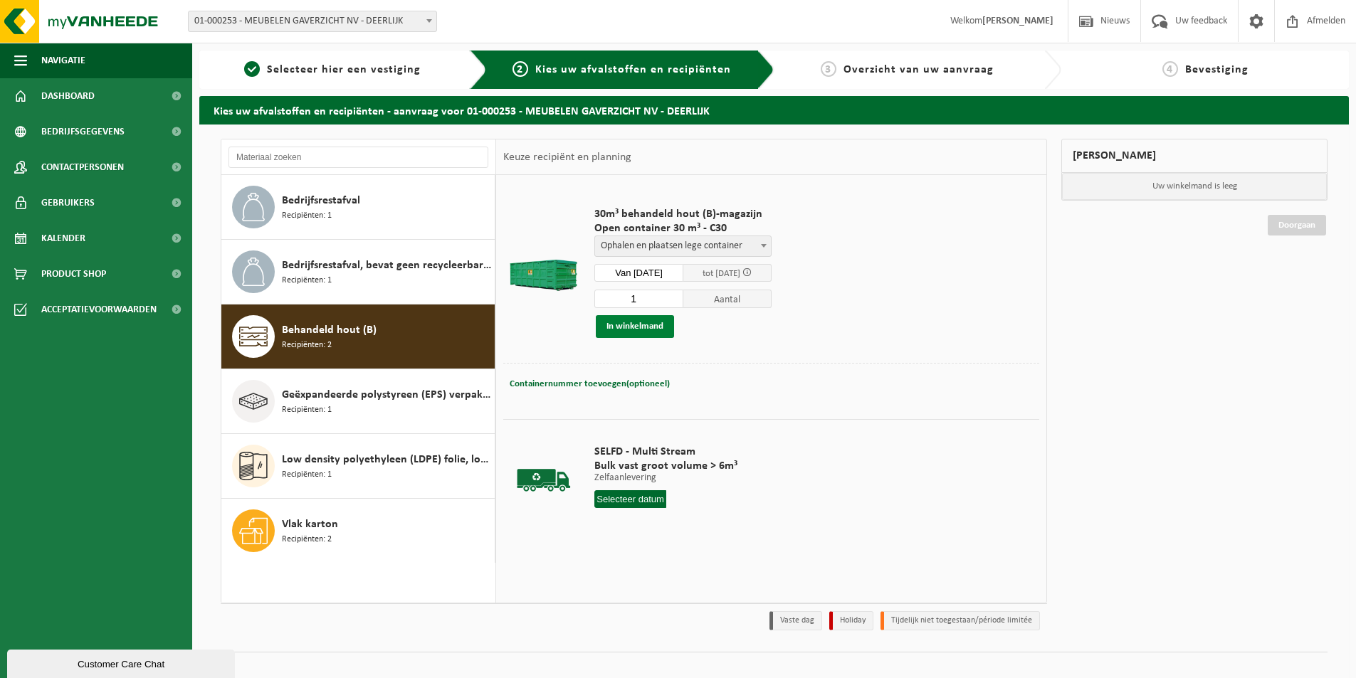
click at [645, 326] on button "In winkelmand" at bounding box center [635, 326] width 78 height 23
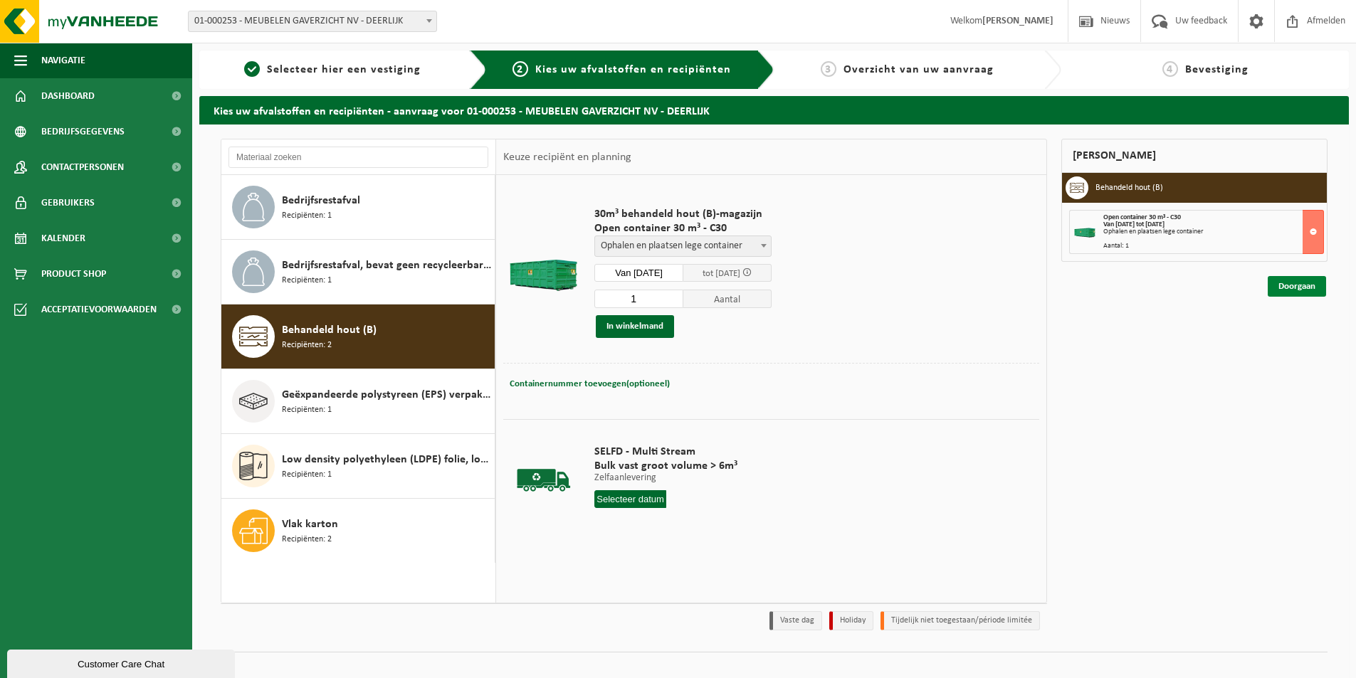
click at [1300, 283] on link "Doorgaan" at bounding box center [1297, 286] width 58 height 21
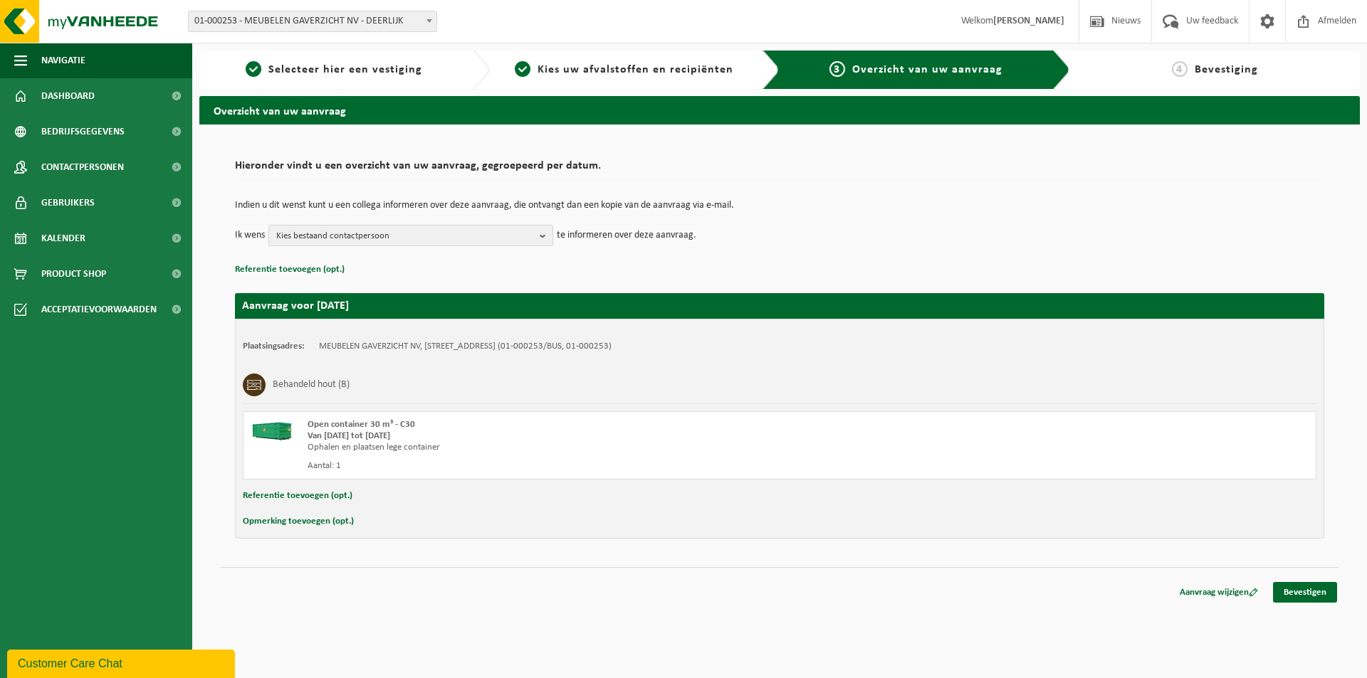
click at [538, 225] on button "Kies bestaand contactpersoon" at bounding box center [410, 235] width 285 height 21
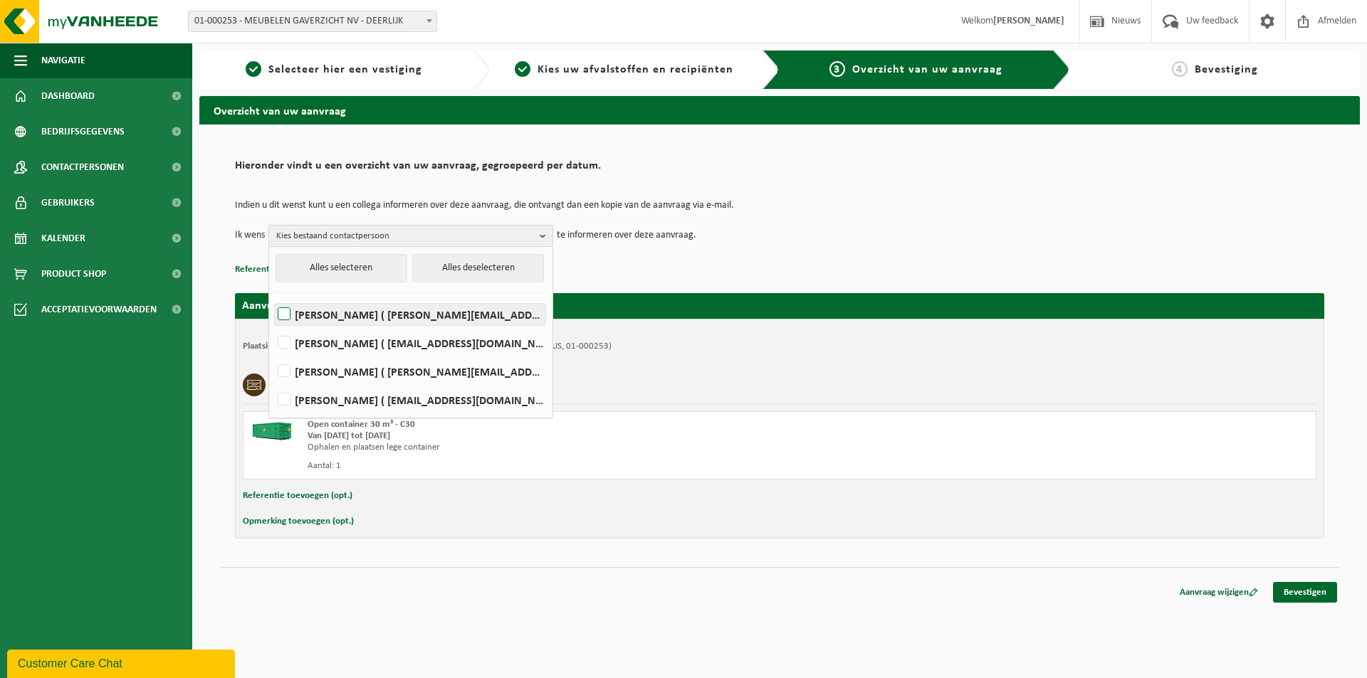
click at [336, 316] on label "[PERSON_NAME] ( [PERSON_NAME][EMAIL_ADDRESS][DOMAIN_NAME] )" at bounding box center [410, 314] width 271 height 21
click at [273, 297] on input "[PERSON_NAME] ( [PERSON_NAME][EMAIL_ADDRESS][DOMAIN_NAME] )" at bounding box center [272, 296] width 1 height 1
checkbox input "true"
click at [326, 346] on label "KOEN DERUYCK ( koen@gaverzicht.be )" at bounding box center [410, 342] width 271 height 21
click at [273, 325] on input "KOEN DERUYCK ( koen@gaverzicht.be )" at bounding box center [272, 325] width 1 height 1
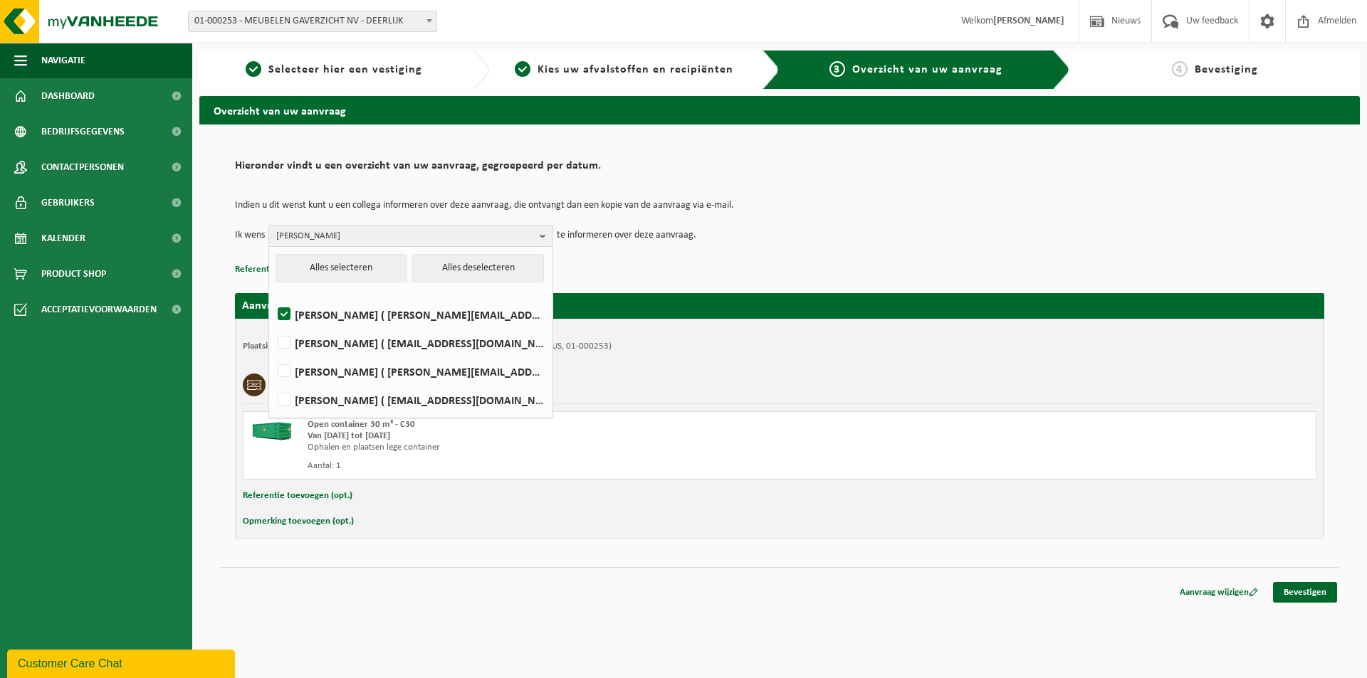
checkbox input "true"
click at [326, 367] on label "SABRINA HENNEJONCK ( sabrina.h@gaverzicht.be )" at bounding box center [410, 371] width 271 height 21
click at [273, 354] on input "SABRINA HENNEJONCK ( sabrina.h@gaverzicht.be )" at bounding box center [272, 353] width 1 height 1
checkbox input "true"
click at [1324, 593] on link "Bevestigen" at bounding box center [1305, 592] width 64 height 21
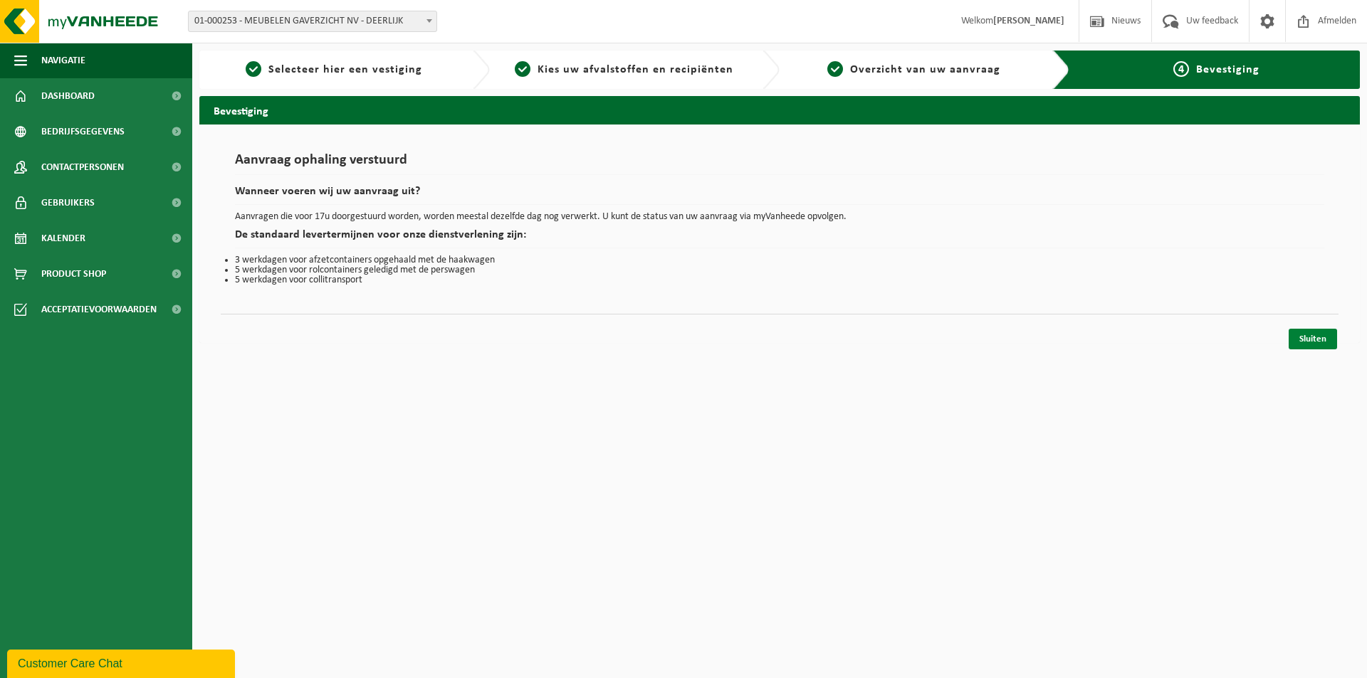
click at [1303, 343] on link "Sluiten" at bounding box center [1312, 339] width 48 height 21
